Goal: Information Seeking & Learning: Learn about a topic

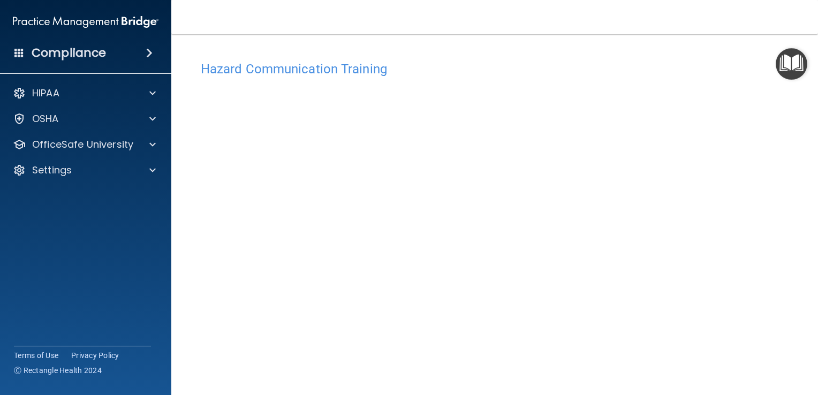
scroll to position [7, 0]
click at [612, 36] on main "Hazard Communication Training This course doesn’t expire until 01/03/2026. Are …" at bounding box center [494, 214] width 647 height 361
click at [601, 13] on nav "Toggle navigation Lisa Barnes lisa.barnes@timberlanesmile.com Manage My Enterpr…" at bounding box center [494, 17] width 647 height 34
drag, startPoint x: 810, startPoint y: 293, endPoint x: 820, endPoint y: 378, distance: 85.7
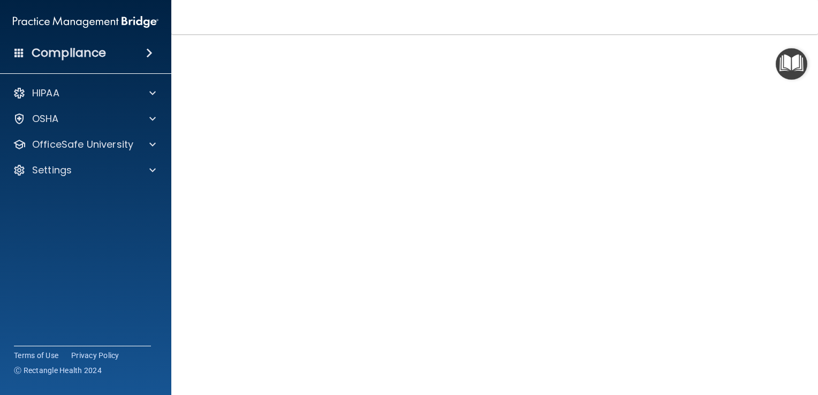
click at [818, 378] on html "Compliance HIPAA Documents and Policies Report an Incident Business Associates …" at bounding box center [409, 197] width 818 height 395
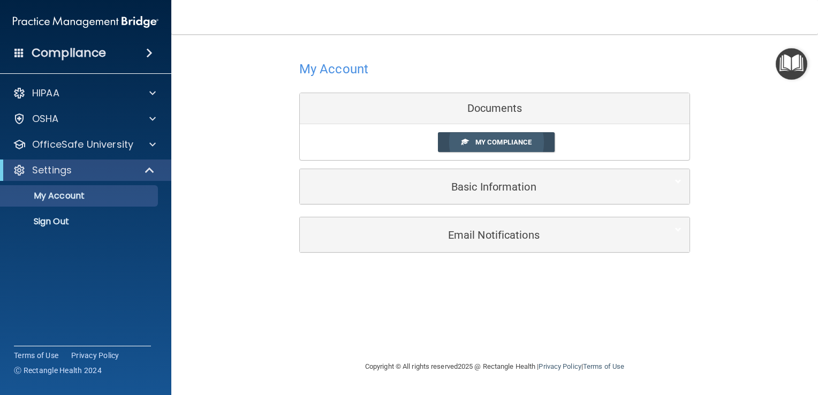
click at [503, 141] on span "My Compliance" at bounding box center [504, 142] width 56 height 8
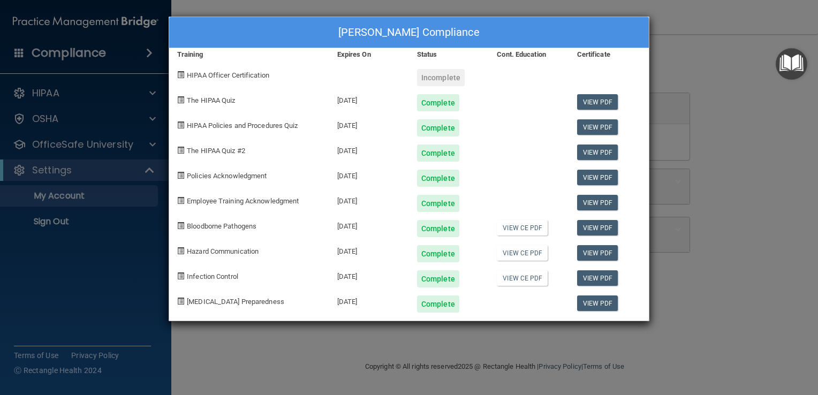
click at [714, 84] on div "Lisa Barnes's Compliance Training Expires On Status Cont. Education Certificate…" at bounding box center [409, 197] width 818 height 395
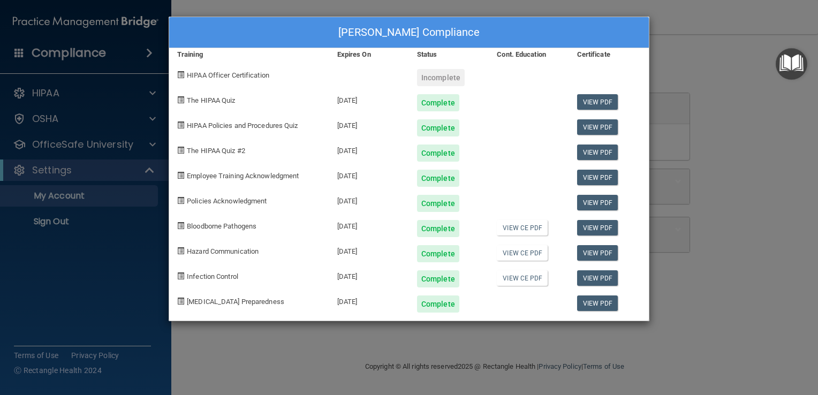
click at [714, 84] on div "Lisa Barnes's Compliance Training Expires On Status Cont. Education Certificate…" at bounding box center [409, 197] width 818 height 395
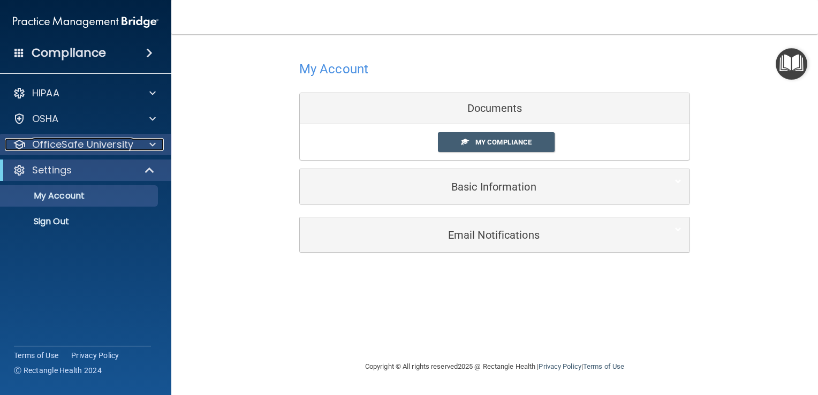
click at [152, 141] on span at bounding box center [152, 144] width 6 height 13
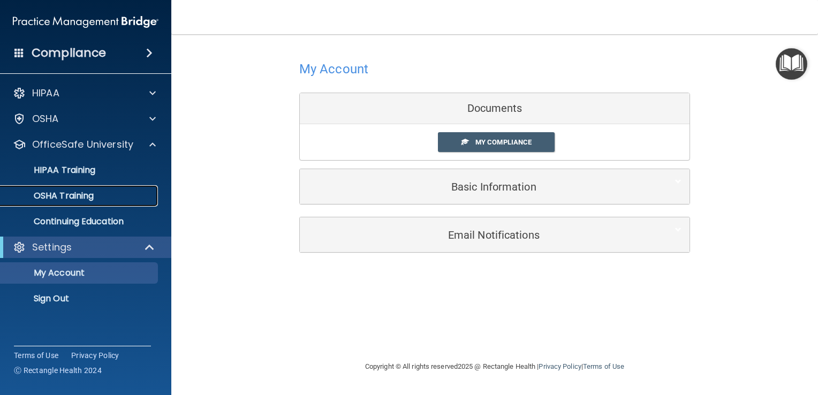
click at [77, 193] on p "OSHA Training" at bounding box center [50, 196] width 87 height 11
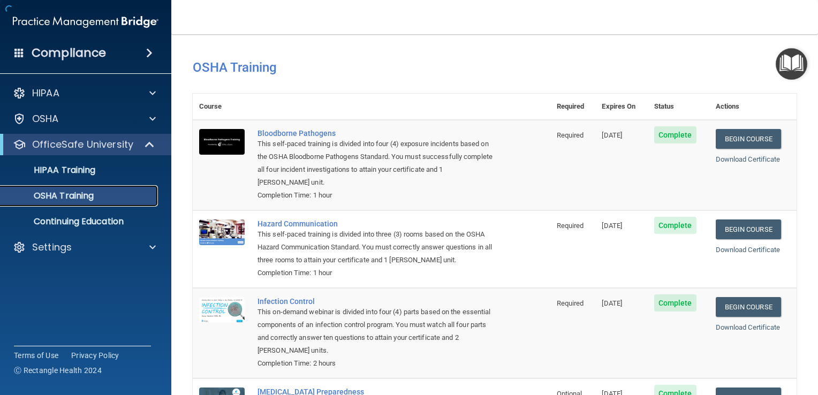
click at [81, 195] on p "OSHA Training" at bounding box center [50, 196] width 87 height 11
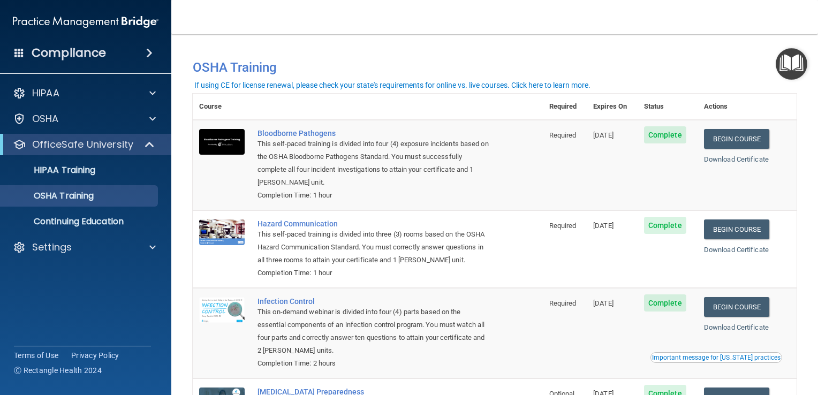
drag, startPoint x: 810, startPoint y: 212, endPoint x: 812, endPoint y: 286, distance: 74.5
click at [812, 286] on main "You have a course that has expired or is incomplete. Please complete the course…" at bounding box center [494, 214] width 647 height 361
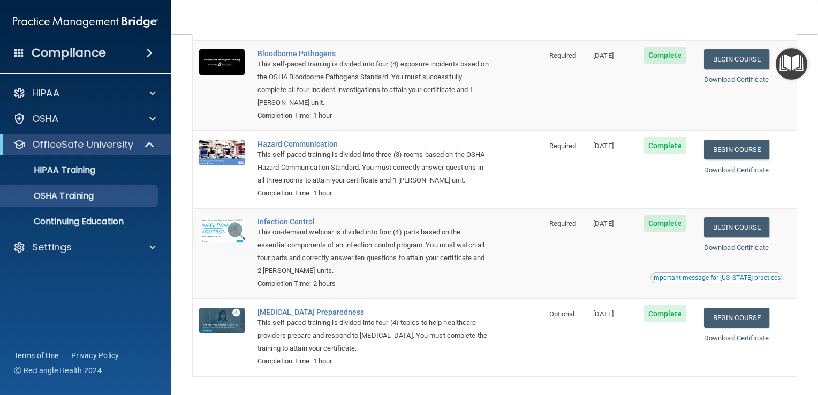
scroll to position [118, 0]
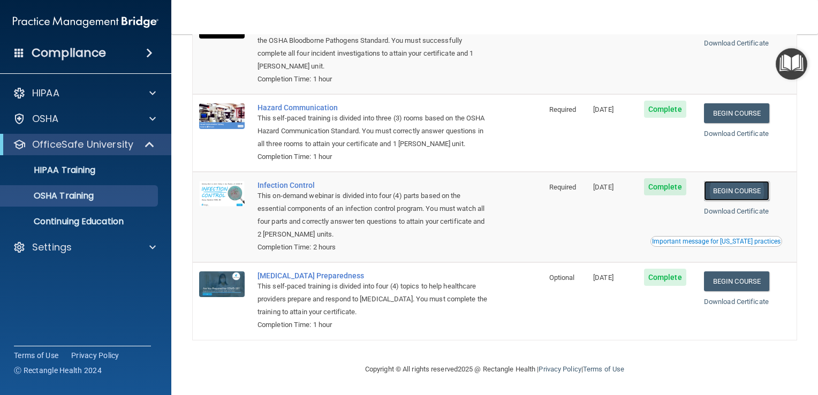
click at [741, 194] on link "Begin Course" at bounding box center [736, 191] width 65 height 20
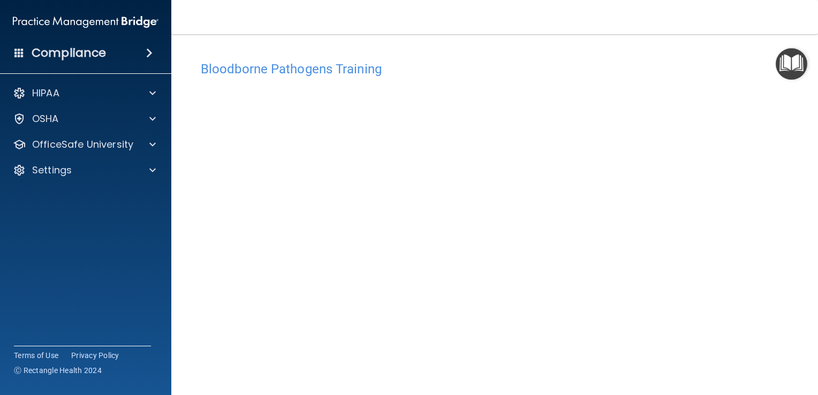
scroll to position [29, 0]
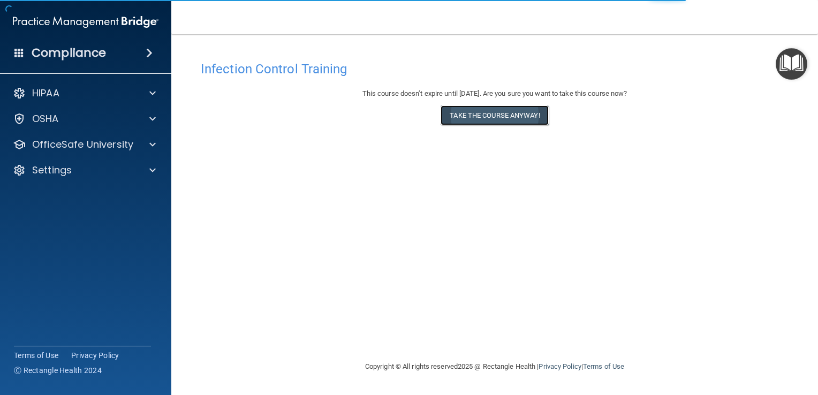
click at [501, 114] on button "Take the course anyway!" at bounding box center [495, 115] width 108 height 20
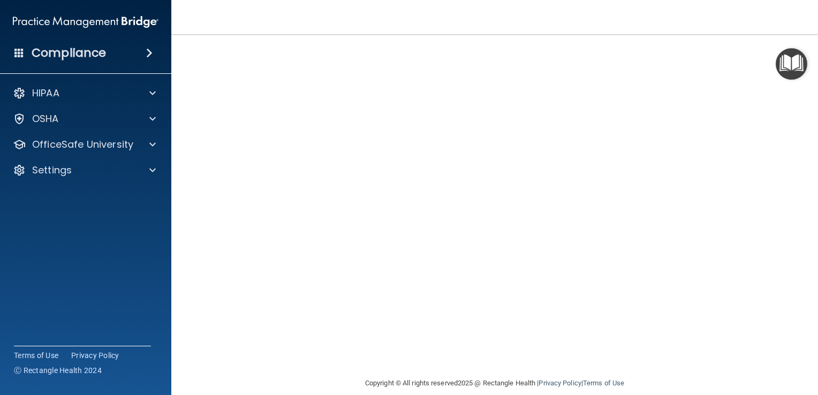
scroll to position [63, 0]
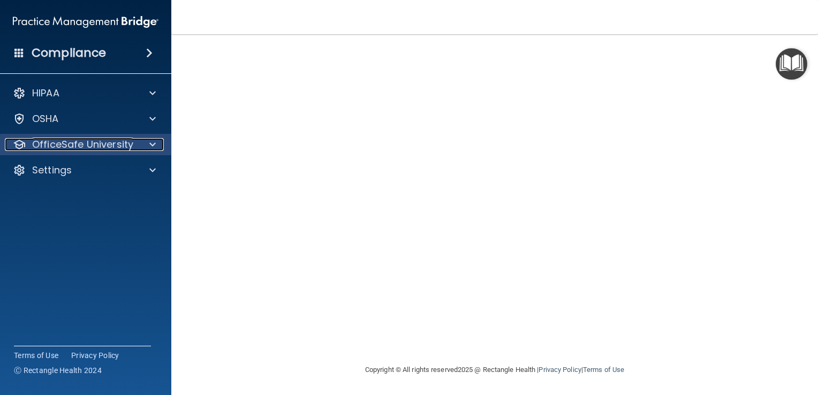
click at [153, 145] on span at bounding box center [152, 144] width 6 height 13
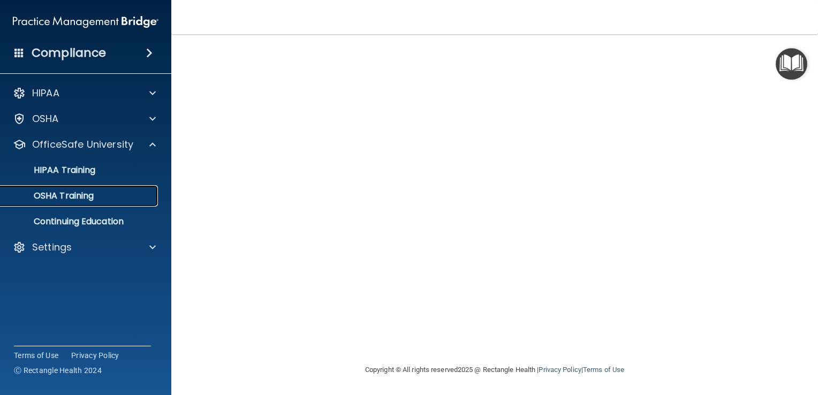
click at [101, 200] on div "OSHA Training" at bounding box center [80, 196] width 146 height 11
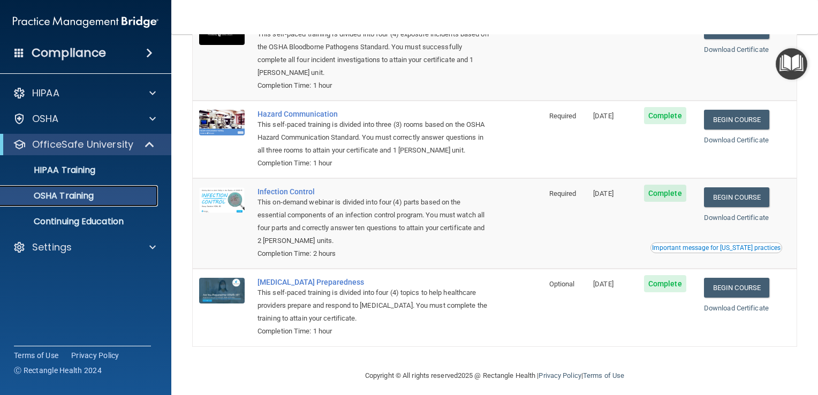
scroll to position [118, 0]
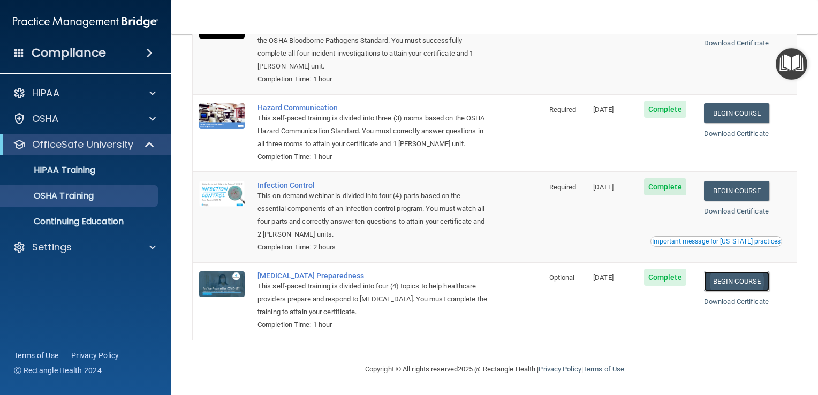
click at [717, 288] on link "Begin Course" at bounding box center [736, 281] width 65 height 20
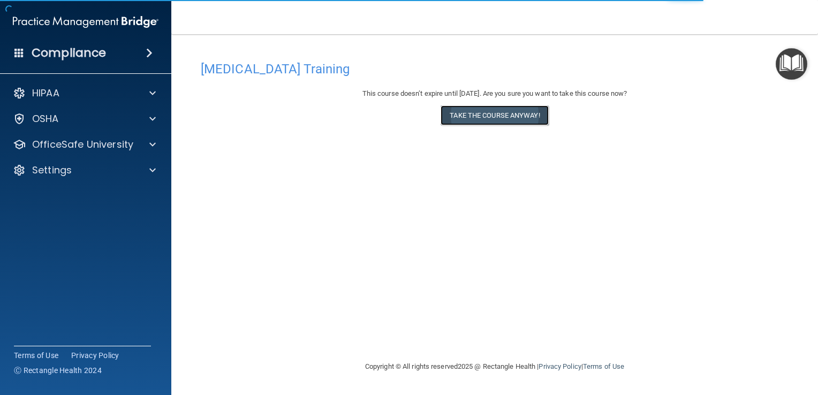
click at [522, 120] on button "Take the course anyway!" at bounding box center [495, 115] width 108 height 20
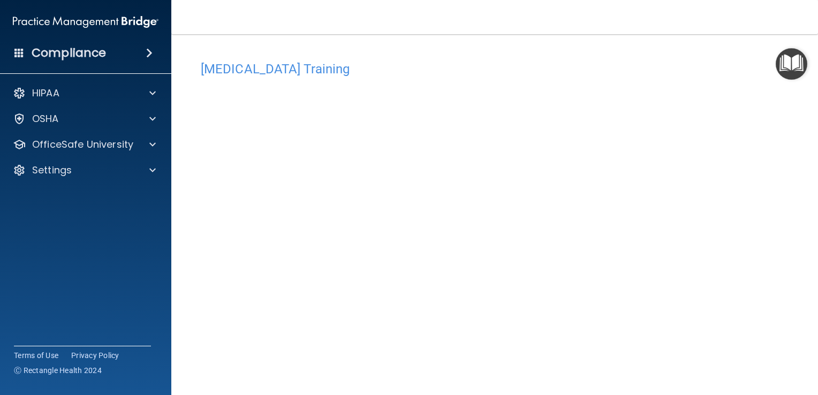
click at [808, 164] on main "COVID-19 Training This course doesn’t expire until 01/03/2026. Are you sure you…" at bounding box center [494, 214] width 647 height 361
drag, startPoint x: 810, startPoint y: 163, endPoint x: 817, endPoint y: 274, distance: 111.1
click at [817, 274] on main "COVID-19 Training This course doesn’t expire until 01/03/2026. Are you sure you…" at bounding box center [494, 214] width 647 height 361
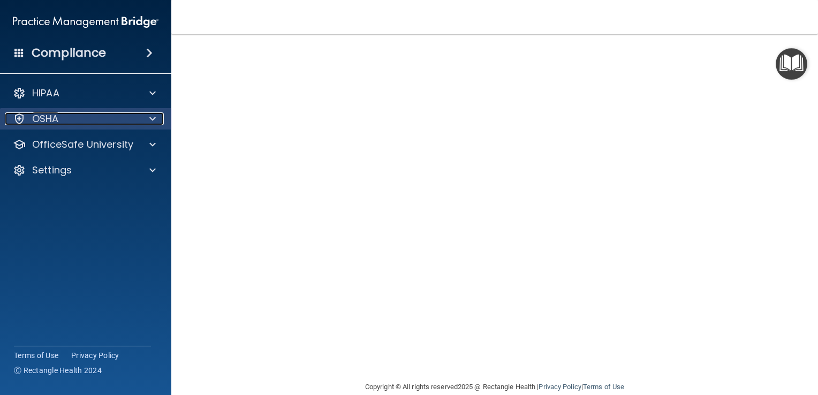
click at [152, 119] on span at bounding box center [152, 118] width 6 height 13
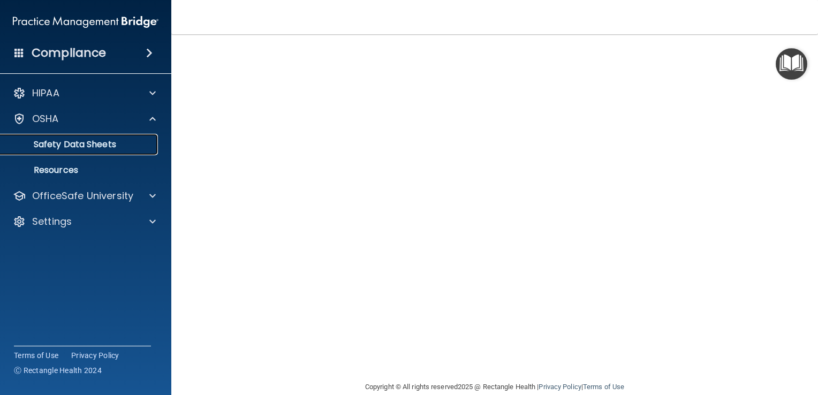
click at [90, 145] on p "Safety Data Sheets" at bounding box center [80, 144] width 146 height 11
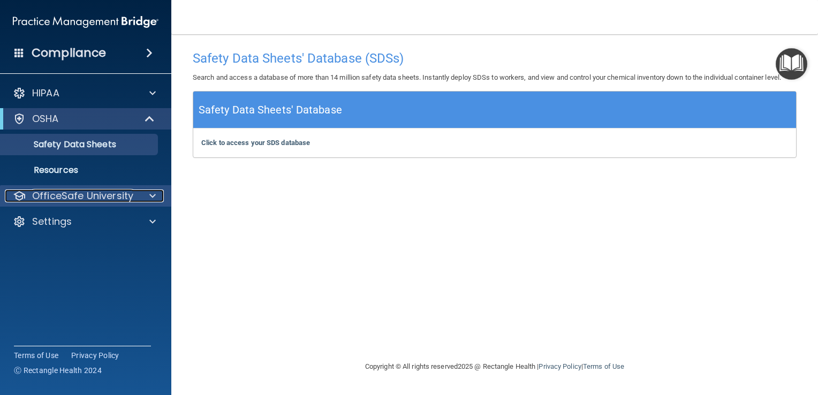
click at [152, 200] on span at bounding box center [152, 196] width 6 height 13
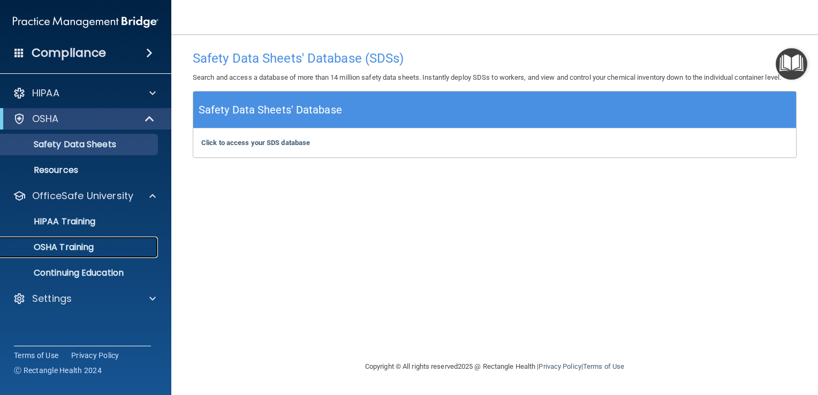
click at [90, 249] on p "OSHA Training" at bounding box center [50, 247] width 87 height 11
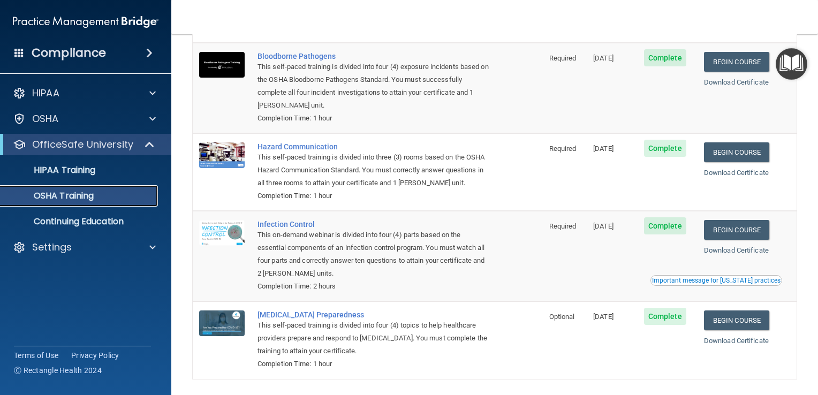
scroll to position [118, 0]
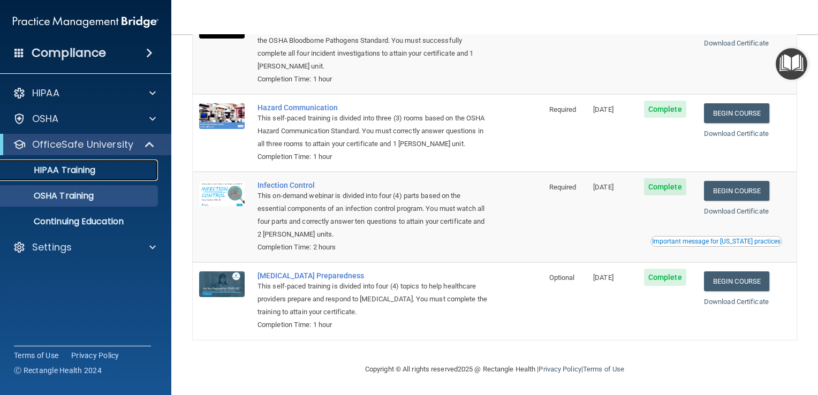
click at [95, 174] on p "HIPAA Training" at bounding box center [51, 170] width 88 height 11
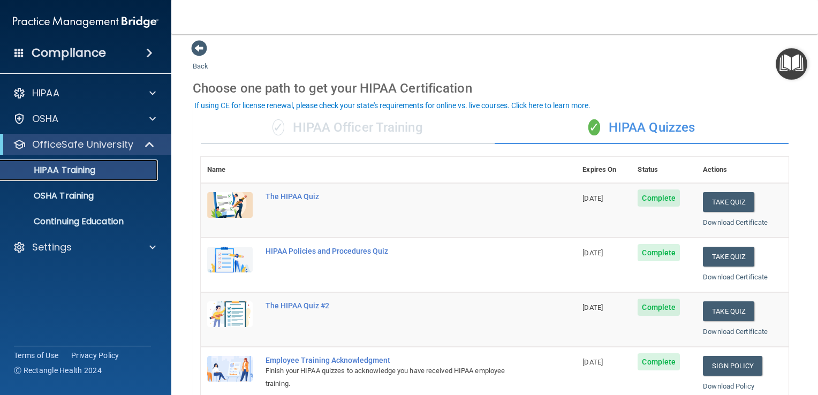
scroll to position [3, 0]
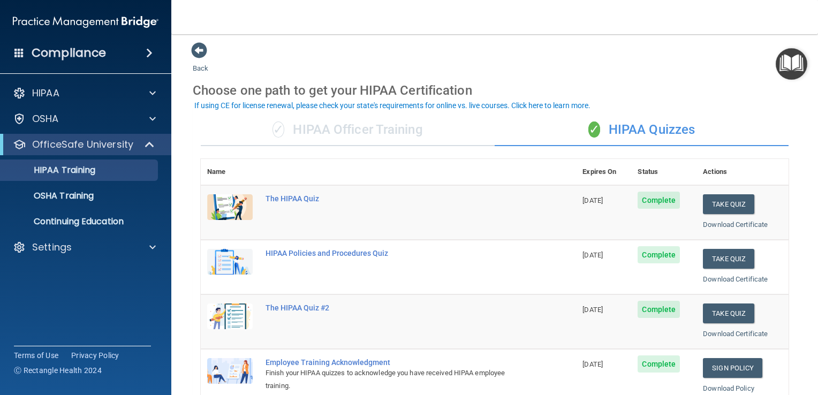
click at [796, 62] on img "Open Resource Center" at bounding box center [792, 64] width 32 height 32
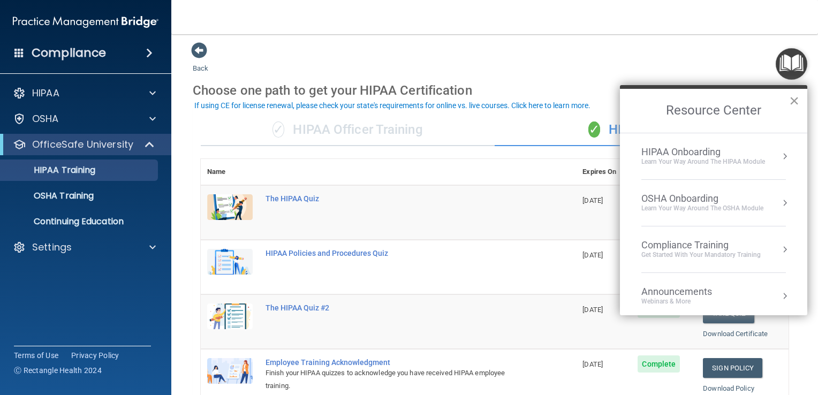
click at [797, 97] on button "×" at bounding box center [794, 100] width 10 height 17
